Goal: Information Seeking & Learning: Learn about a topic

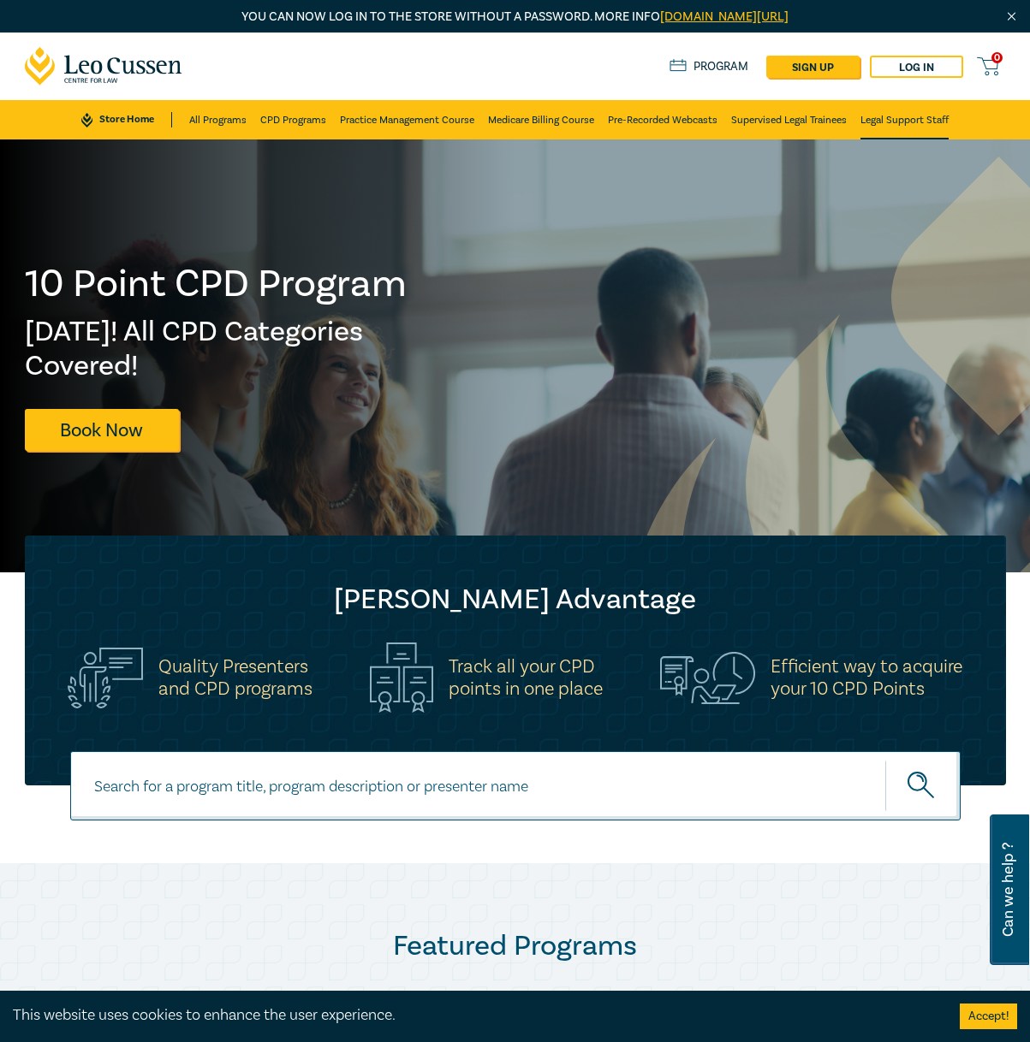
click at [902, 121] on link "Legal Support Staff" at bounding box center [904, 119] width 88 height 39
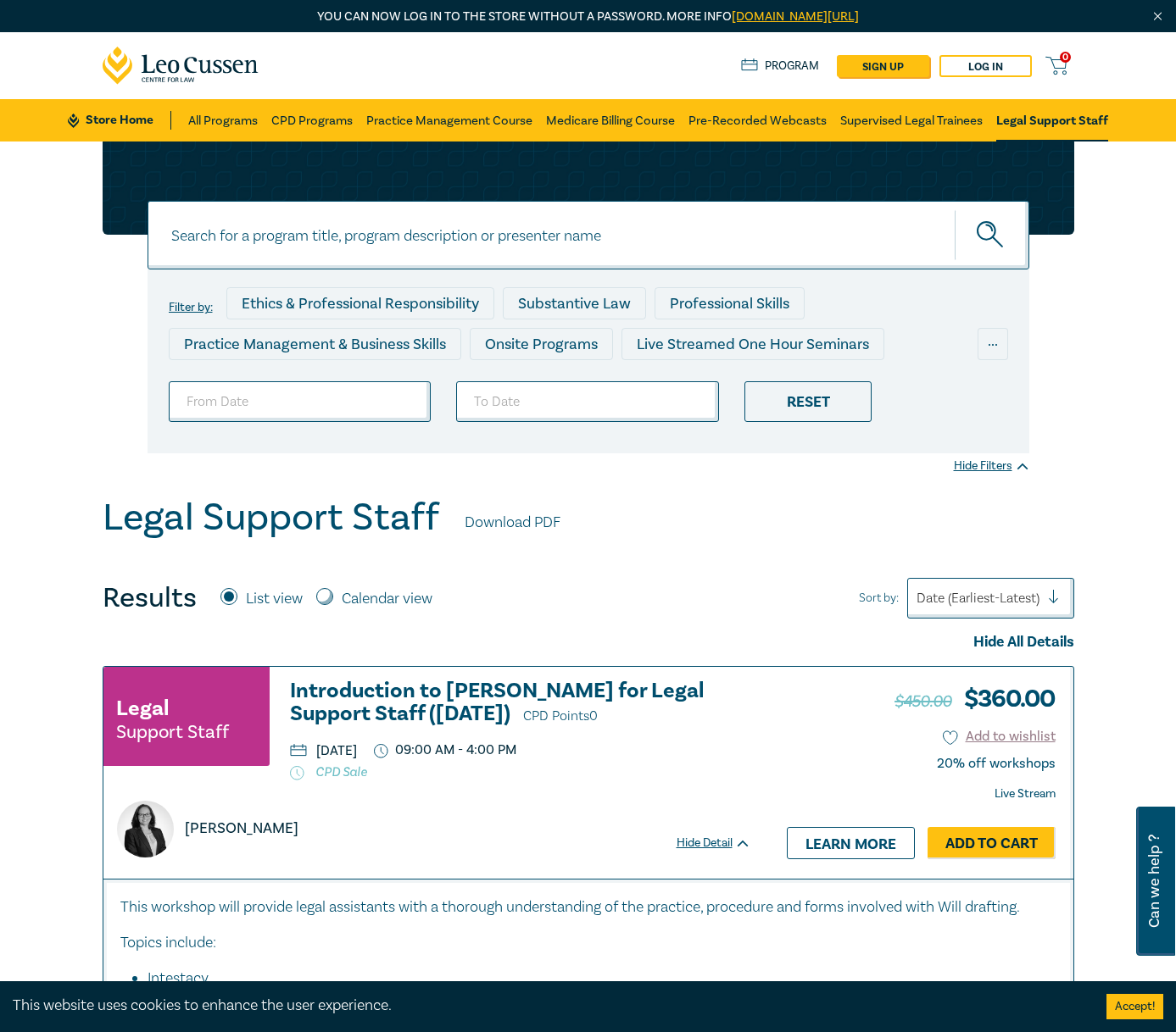
drag, startPoint x: 945, startPoint y: 125, endPoint x: 1000, endPoint y: 140, distance: 57.0
click at [945, 124] on link "Supervised Legal Trainees" at bounding box center [911, 120] width 143 height 43
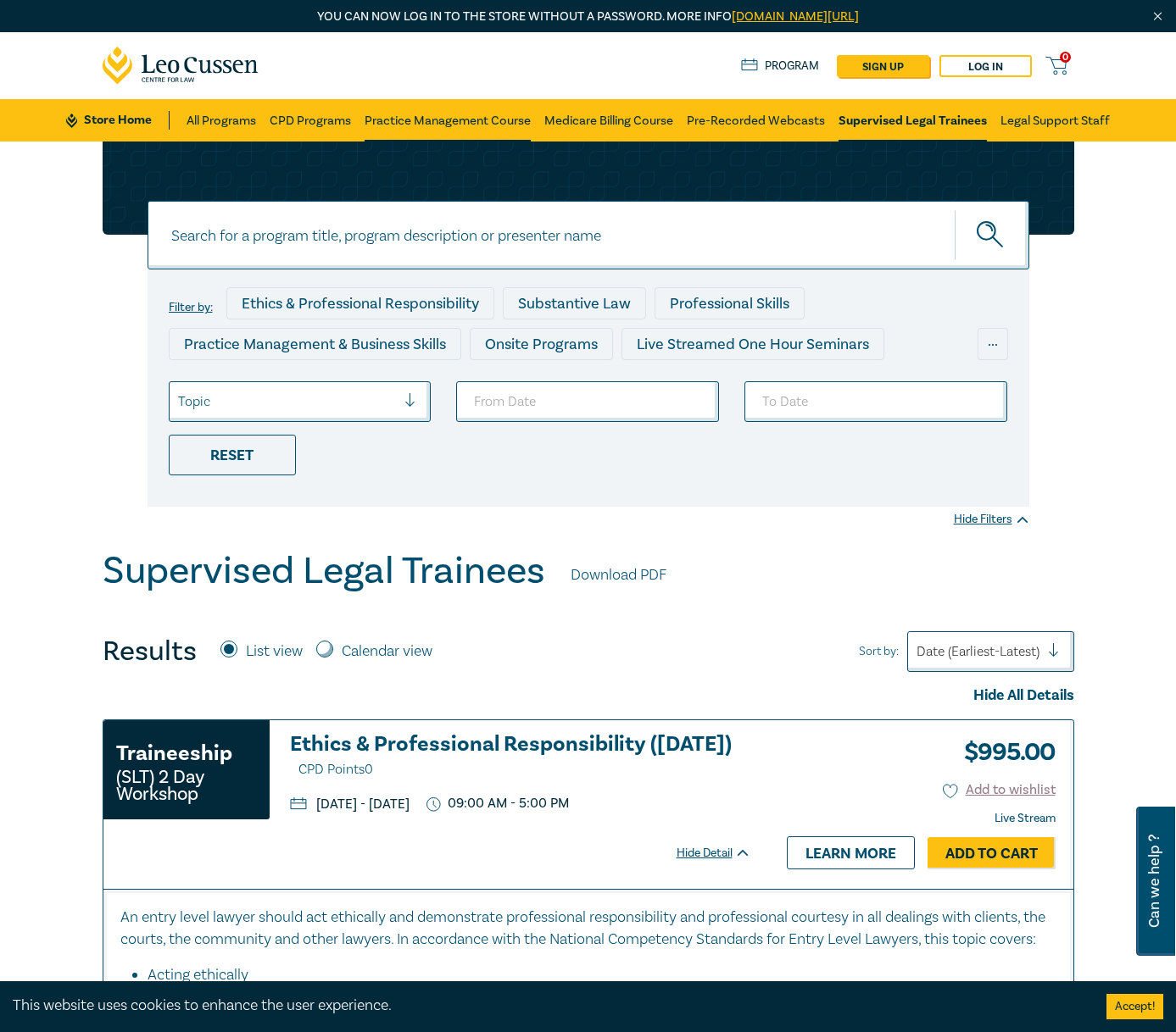
click at [404, 113] on link "Practice Management Course" at bounding box center [448, 120] width 166 height 43
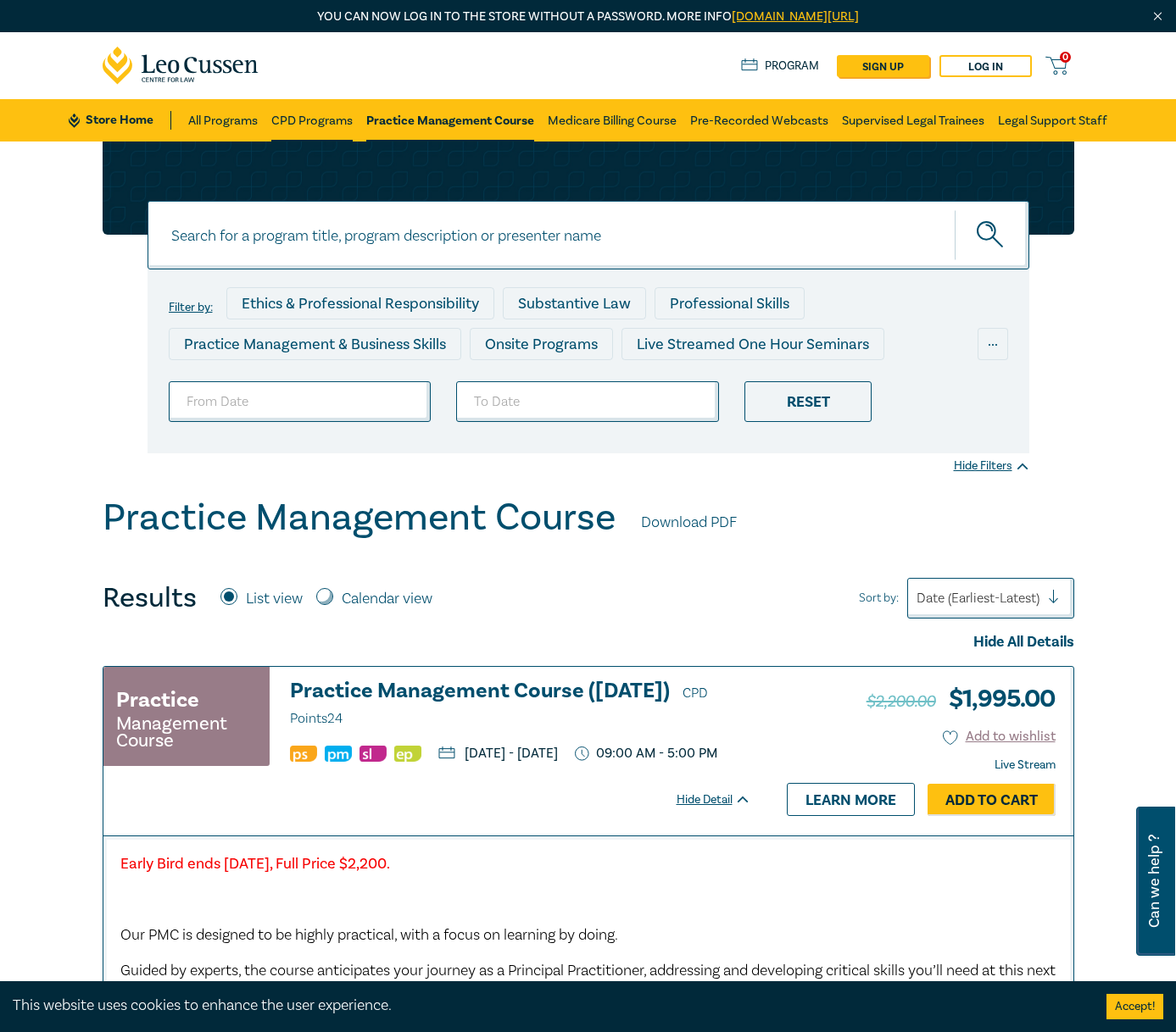
click at [317, 119] on link "CPD Programs" at bounding box center [312, 120] width 81 height 43
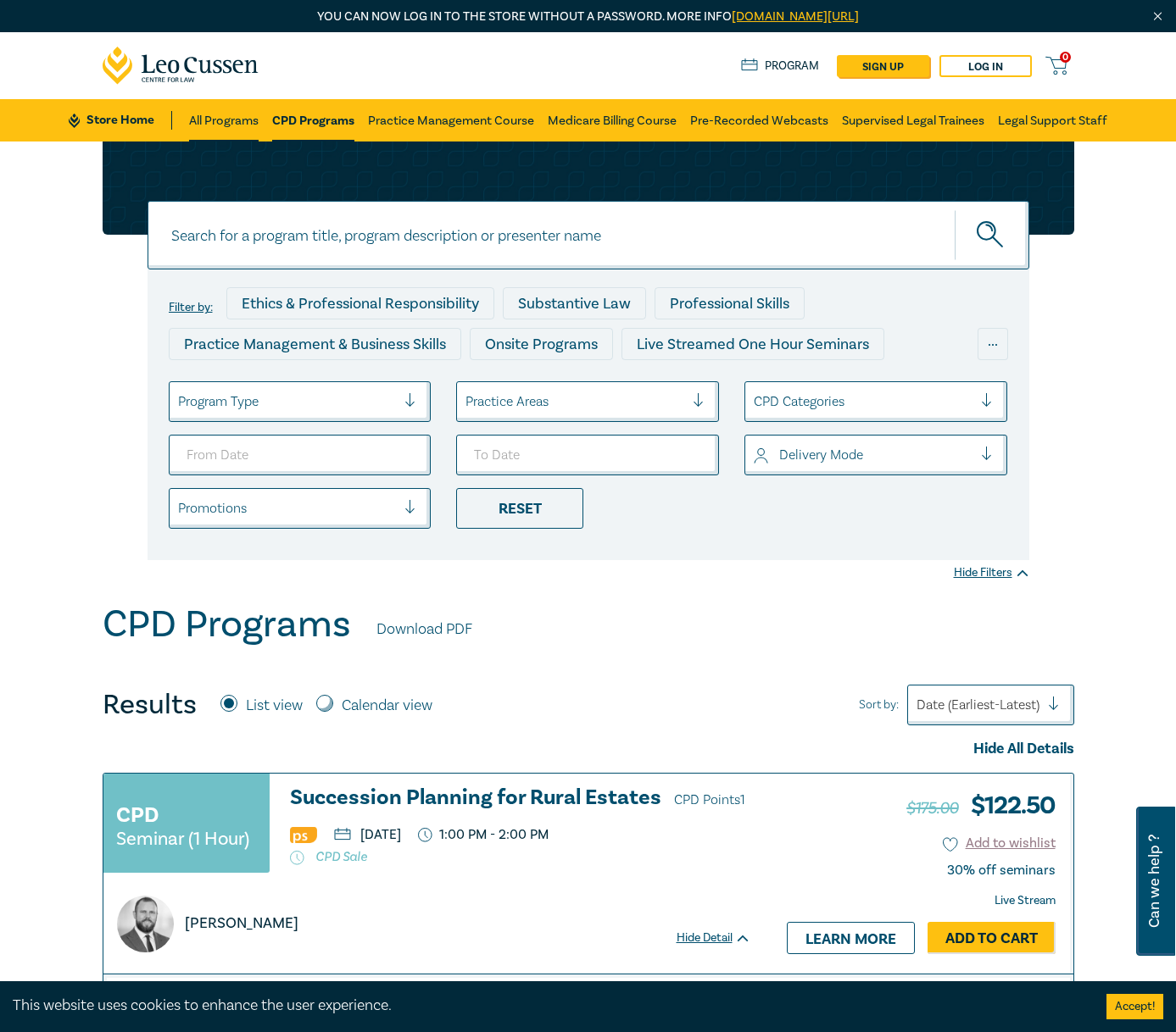
click at [197, 123] on link "All Programs" at bounding box center [224, 120] width 69 height 43
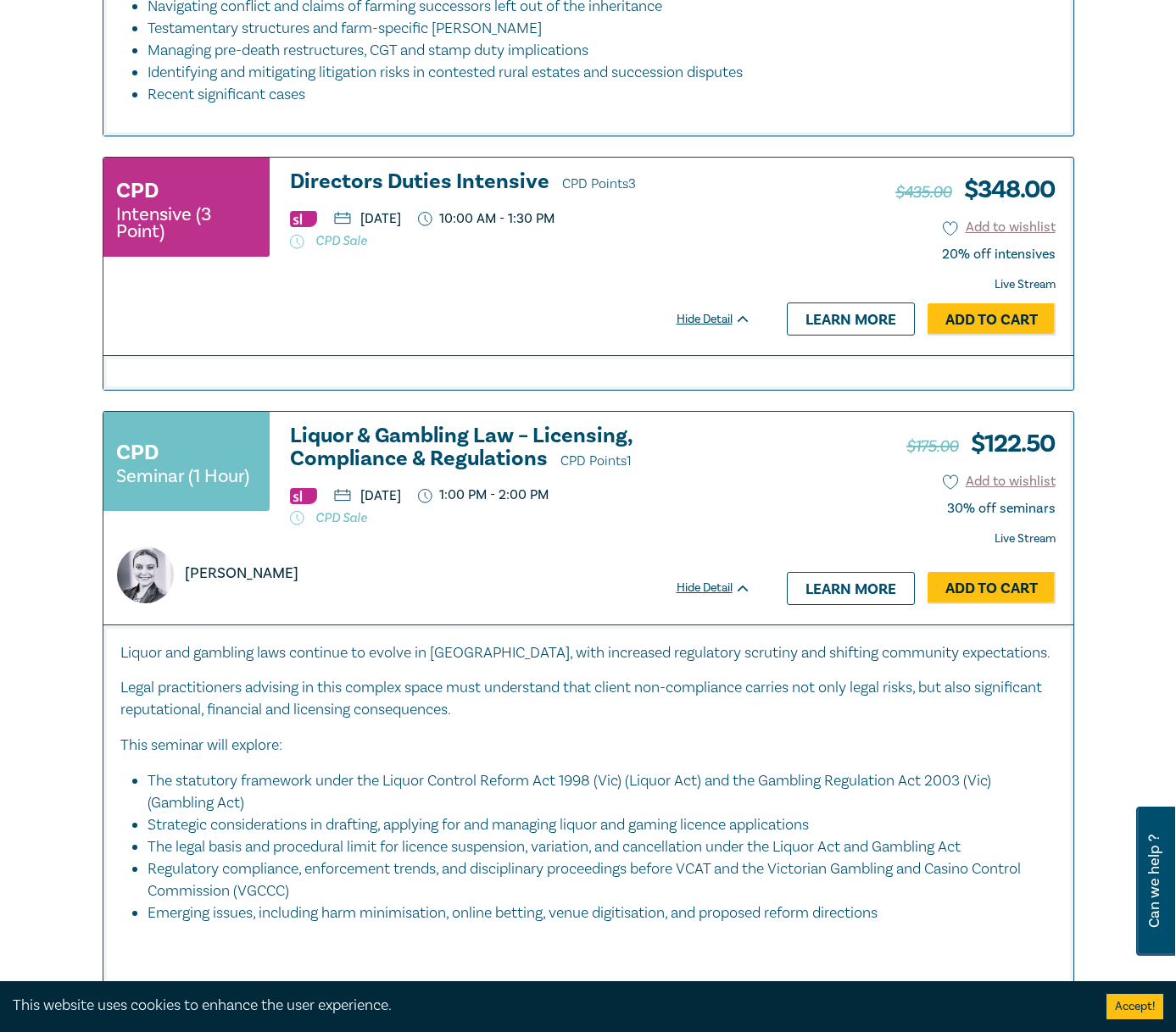
scroll to position [424, 0]
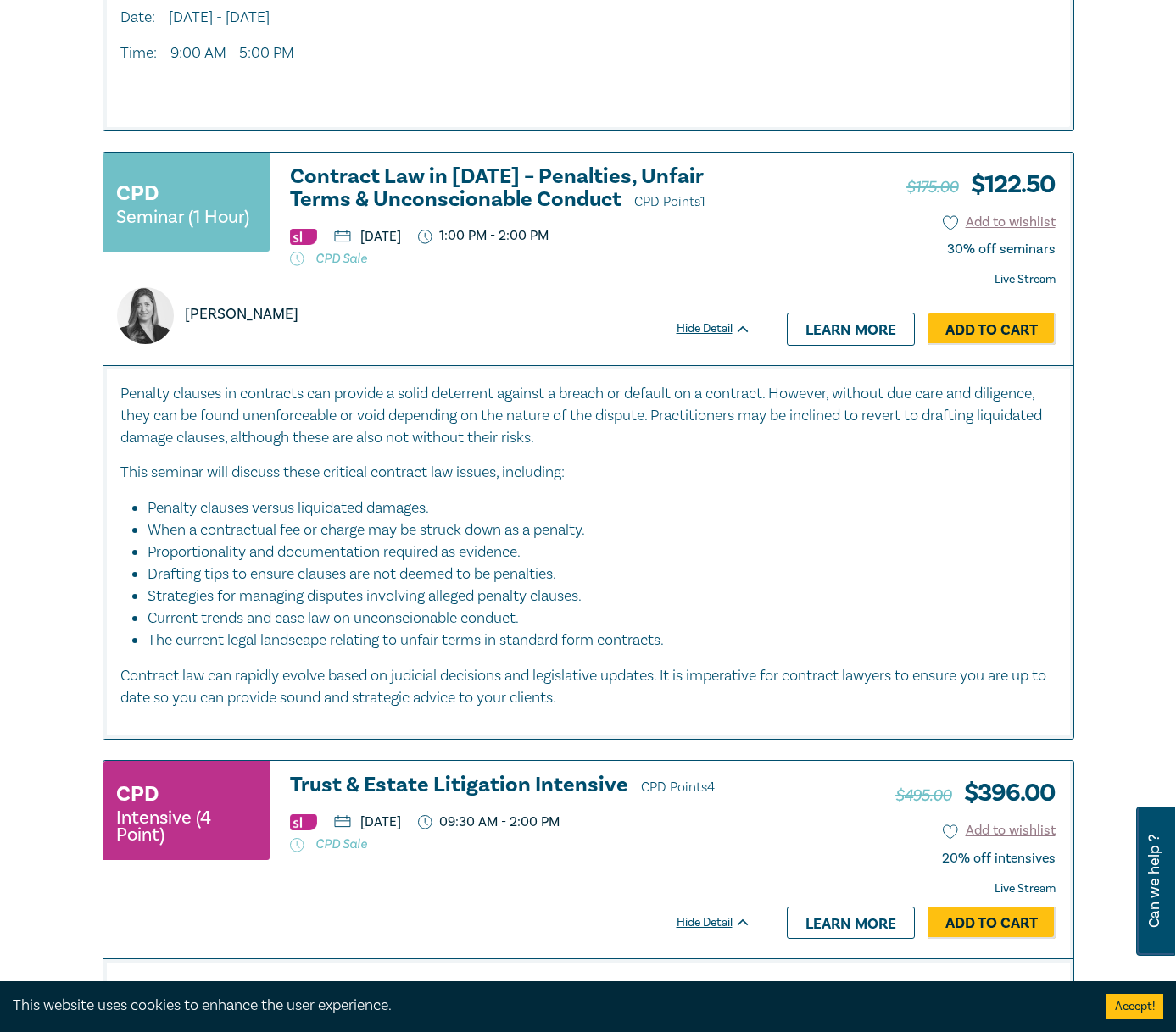
scroll to position [5594, 0]
